Goal: Check status: Check status

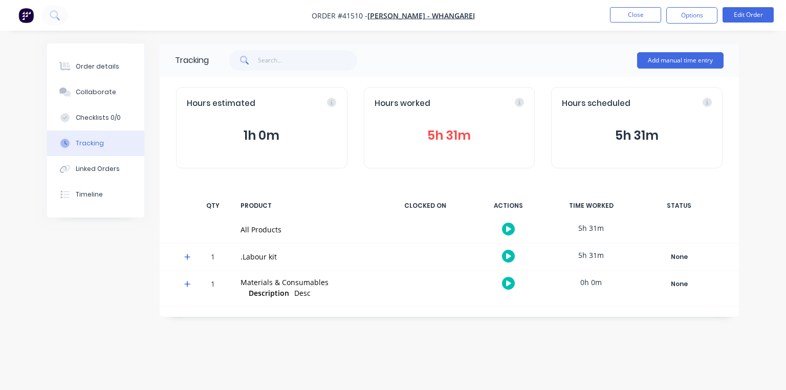
click at [188, 258] on icon at bounding box center [187, 256] width 7 height 7
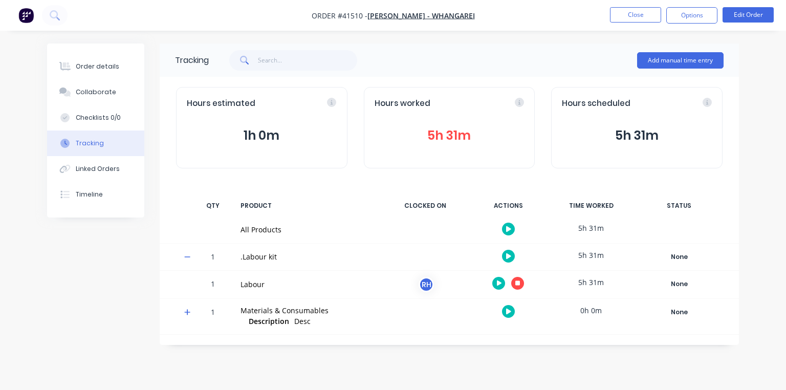
click at [518, 283] on icon "button" at bounding box center [517, 282] width 5 height 5
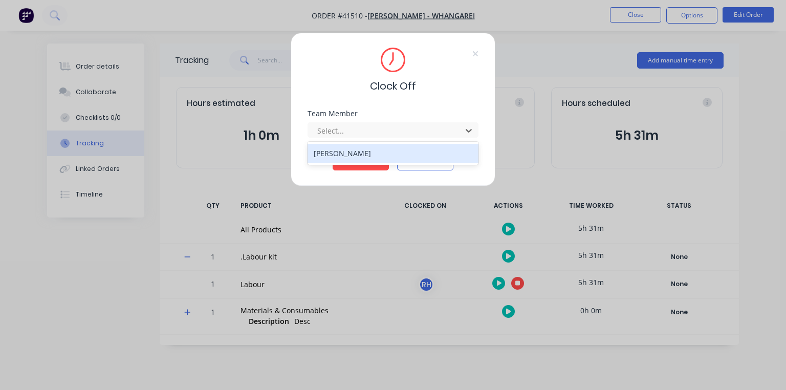
click at [393, 154] on div "[PERSON_NAME]" at bounding box center [393, 153] width 171 height 19
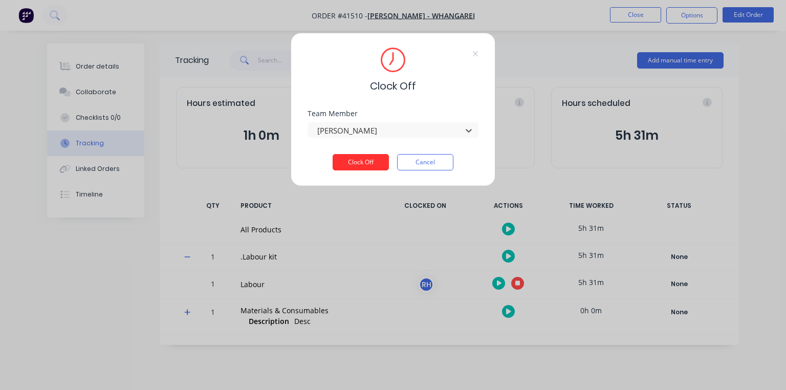
click at [366, 166] on button "Clock Off" at bounding box center [361, 162] width 56 height 16
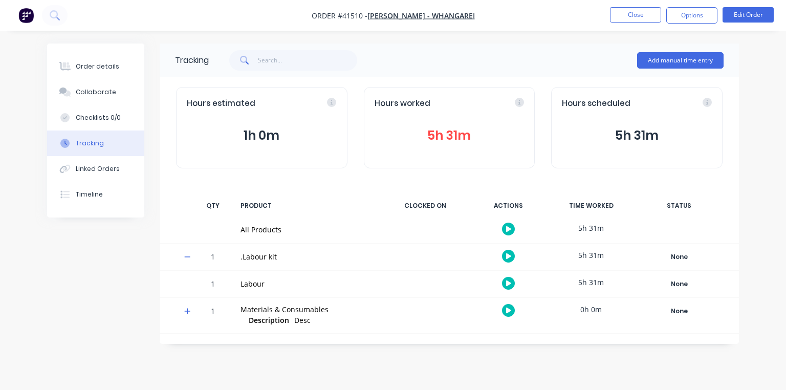
click at [32, 18] on img "button" at bounding box center [25, 15] width 15 height 15
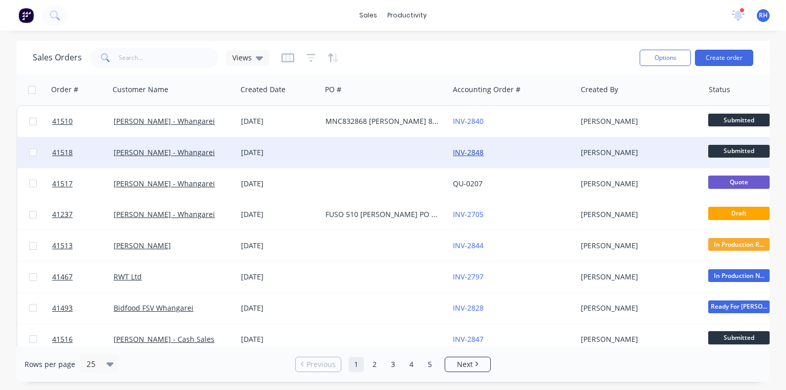
click at [471, 150] on link "INV-2848" at bounding box center [468, 152] width 31 height 10
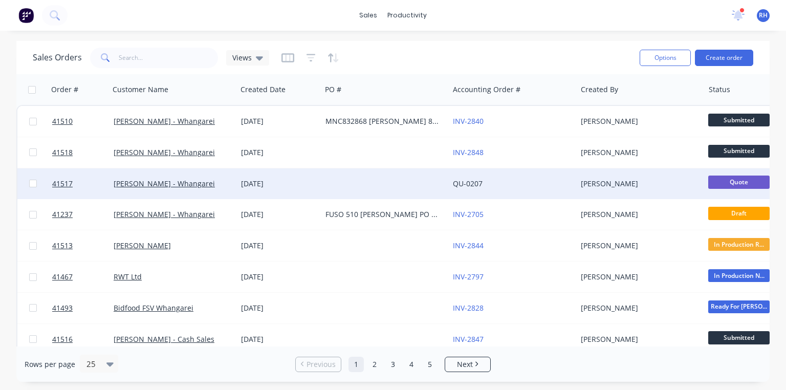
click at [469, 183] on link "QU-0207" at bounding box center [468, 184] width 30 height 10
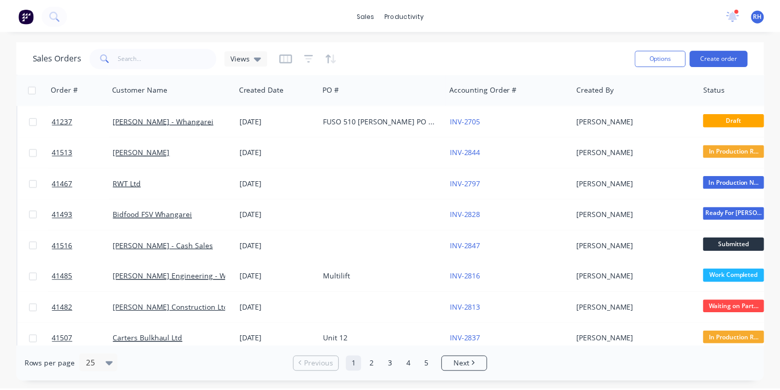
scroll to position [104, 0]
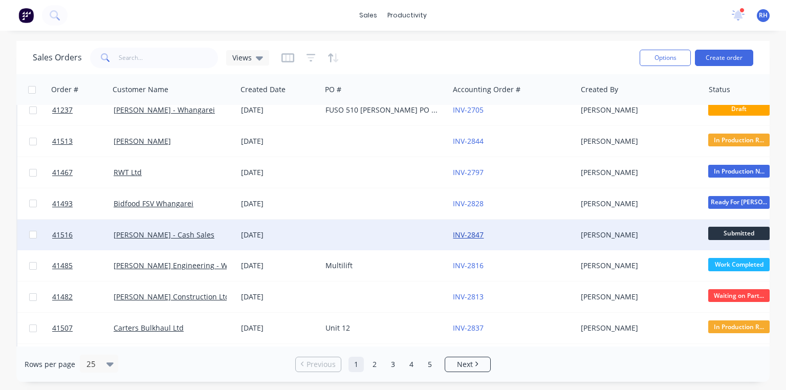
click at [465, 237] on link "INV-2847" at bounding box center [468, 235] width 31 height 10
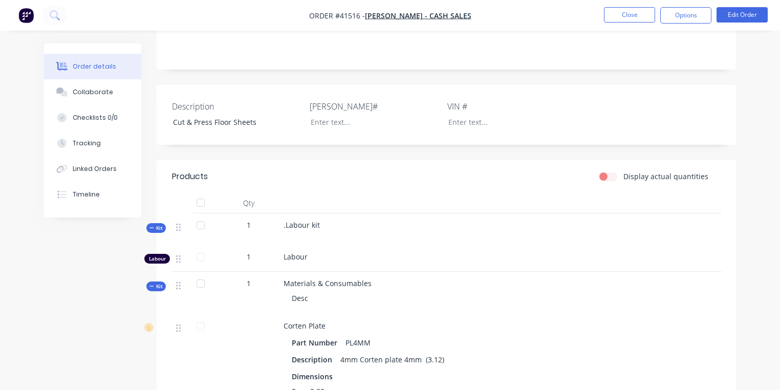
scroll to position [243, 0]
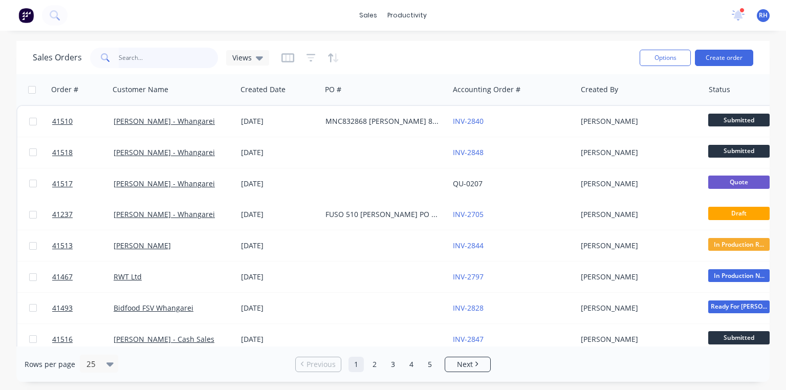
click at [188, 53] on input "text" at bounding box center [169, 58] width 100 height 20
type input "[PERSON_NAME]"
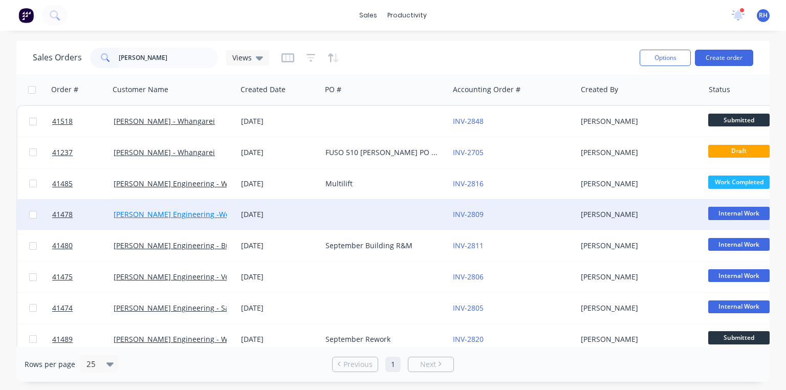
click at [189, 214] on link "[PERSON_NAME] Engineering -Workshop Consumables" at bounding box center [208, 214] width 188 height 10
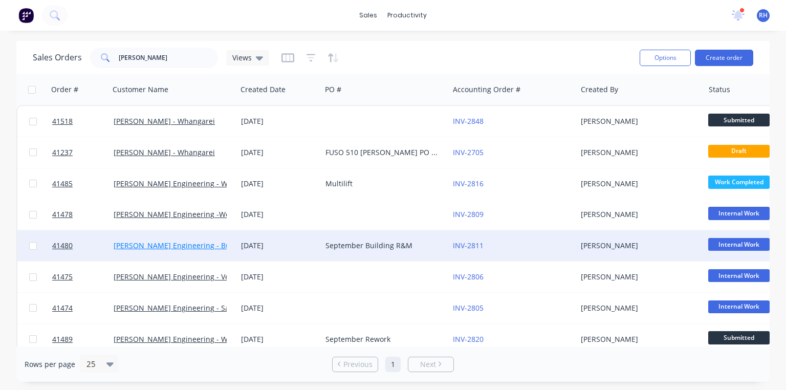
click at [204, 242] on link "[PERSON_NAME] Engineering - Building R M" at bounding box center [189, 246] width 151 height 10
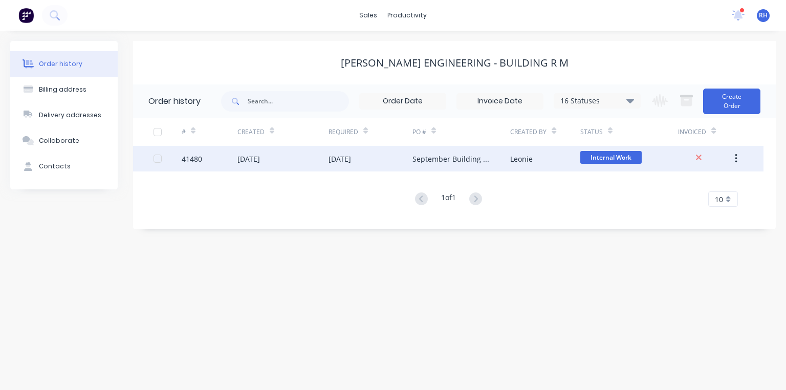
click at [351, 163] on div "[DATE]" at bounding box center [340, 159] width 23 height 11
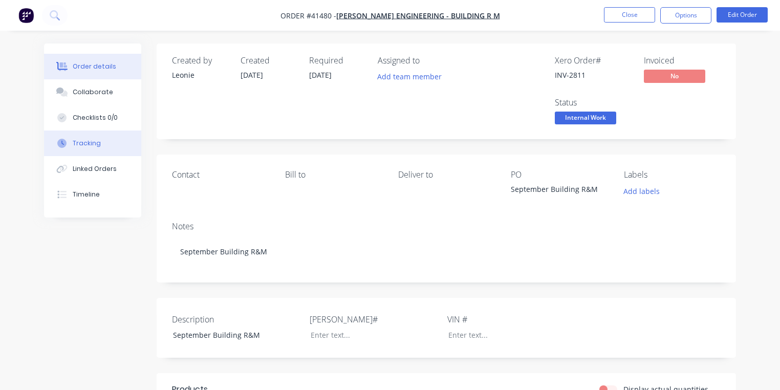
click at [88, 143] on div "Tracking" at bounding box center [87, 143] width 28 height 9
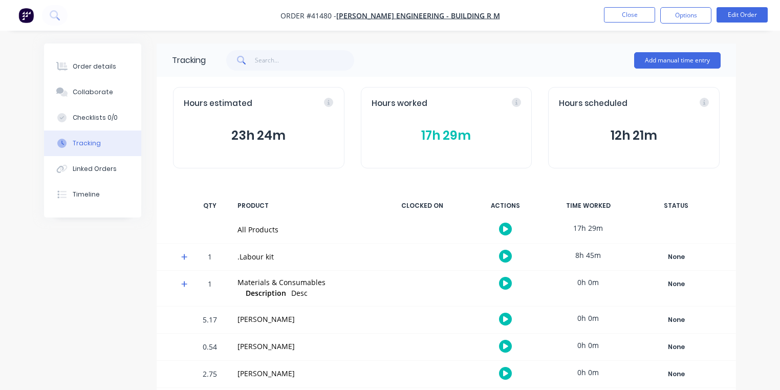
click at [461, 139] on button "17h 29m" at bounding box center [447, 135] width 150 height 19
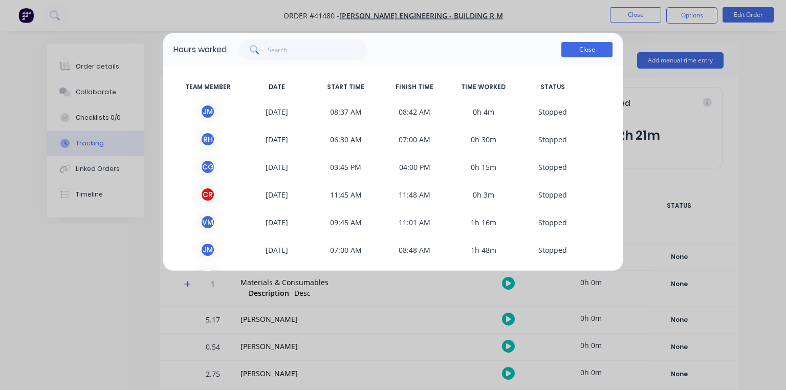
click at [594, 42] on button "Close" at bounding box center [586, 49] width 51 height 15
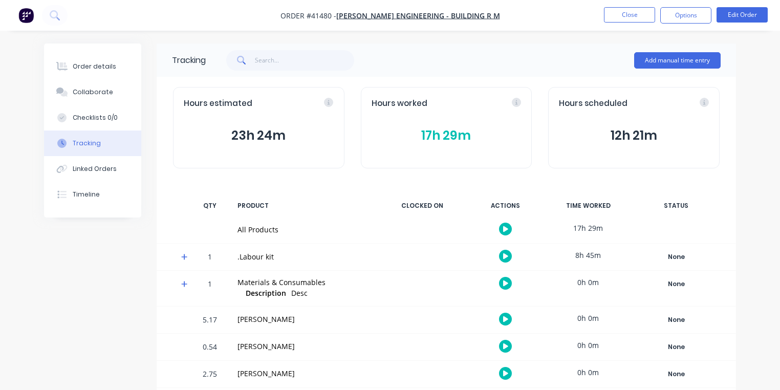
click at [30, 20] on img "button" at bounding box center [25, 15] width 15 height 15
